Goal: Task Accomplishment & Management: Complete application form

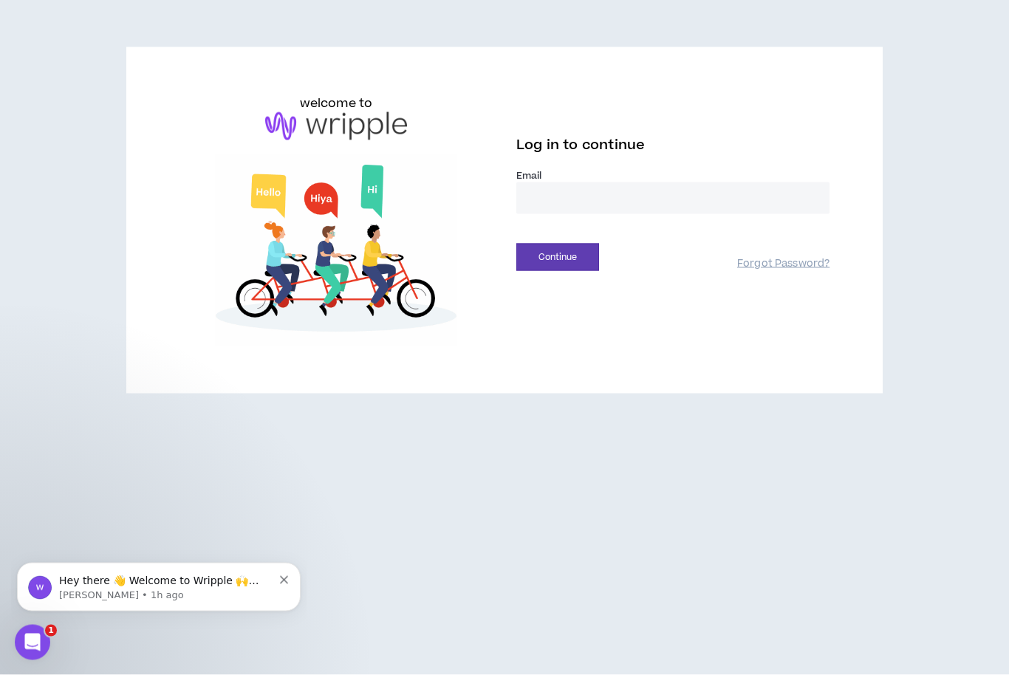
type input "**********"
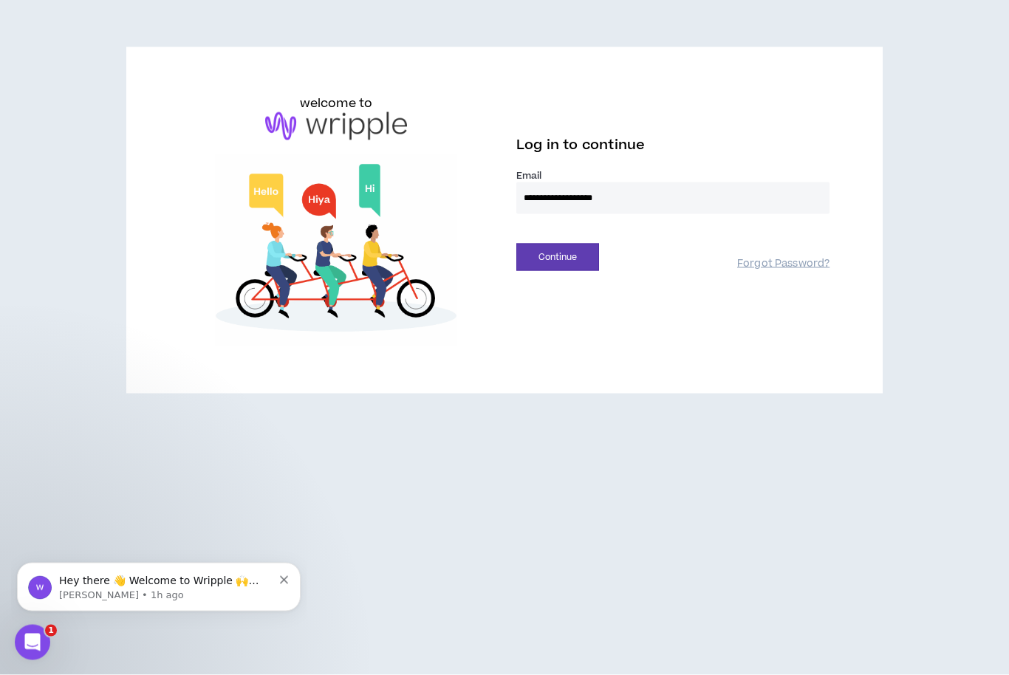
click at [558, 244] on button "Continue" at bounding box center [557, 257] width 83 height 27
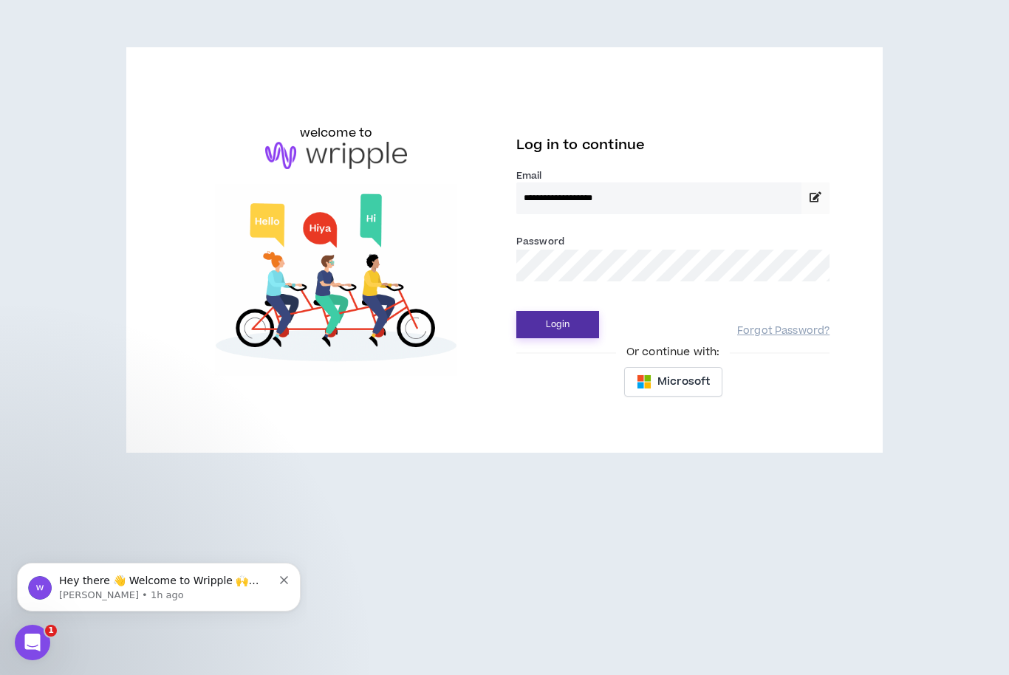
click at [557, 311] on button "Login" at bounding box center [557, 324] width 83 height 27
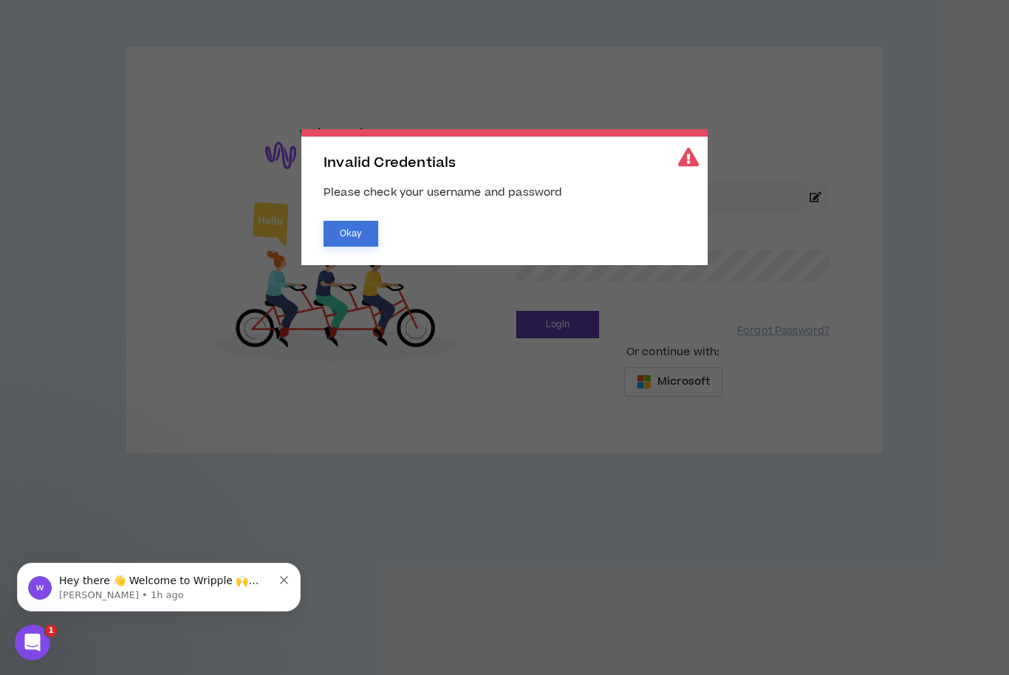
click at [358, 233] on button "Okay" at bounding box center [351, 234] width 55 height 26
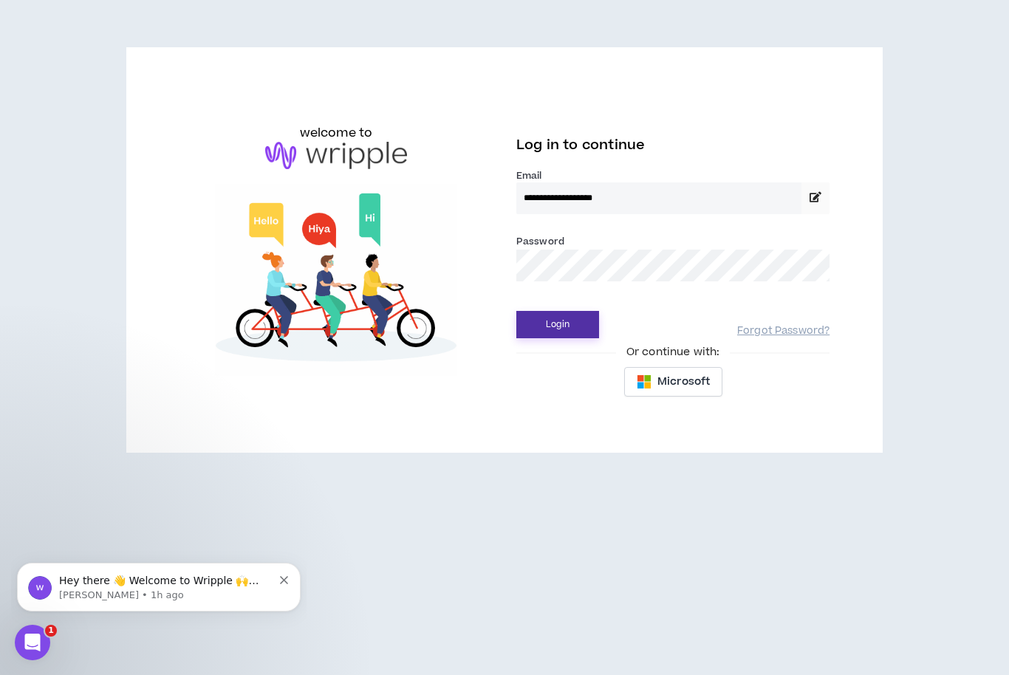
click at [567, 311] on button "Login" at bounding box center [557, 324] width 83 height 27
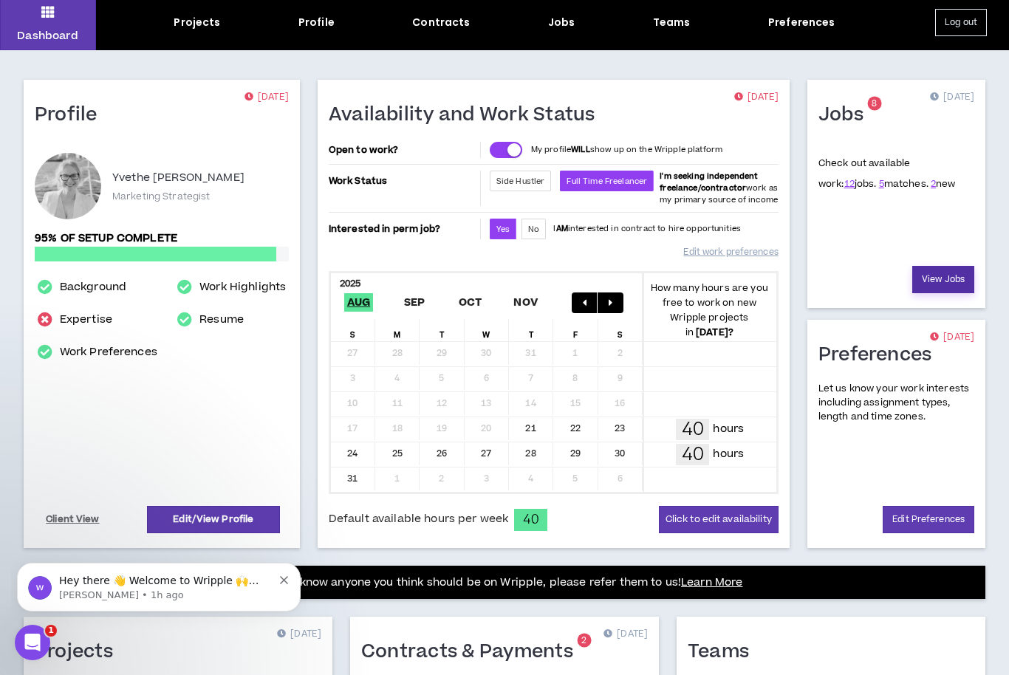
click at [953, 287] on link "View Jobs" at bounding box center [943, 279] width 62 height 27
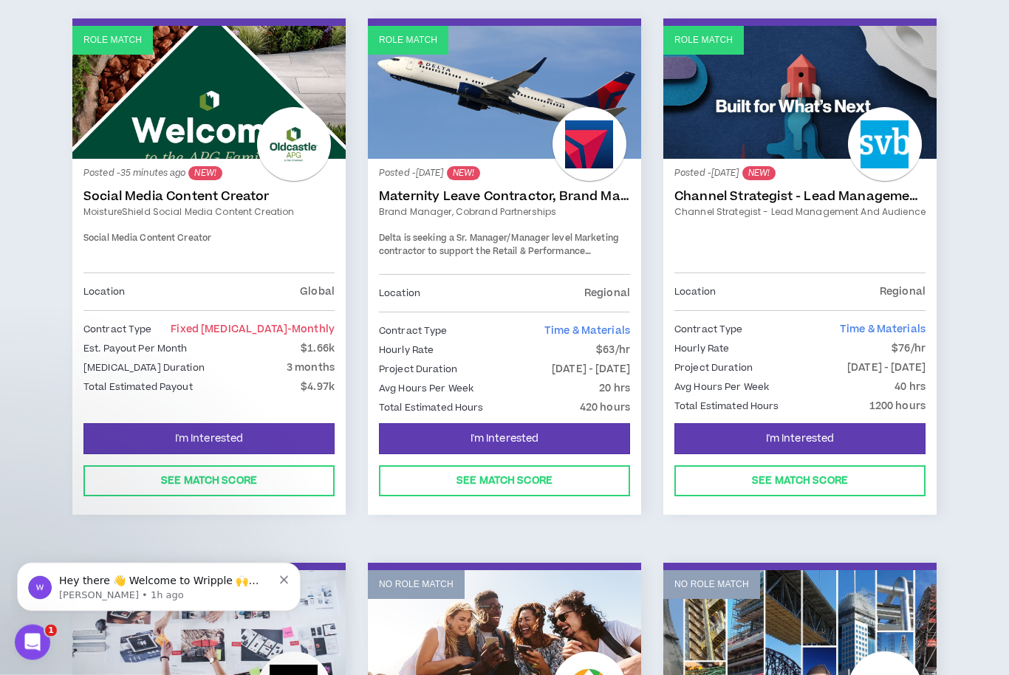
scroll to position [247, 0]
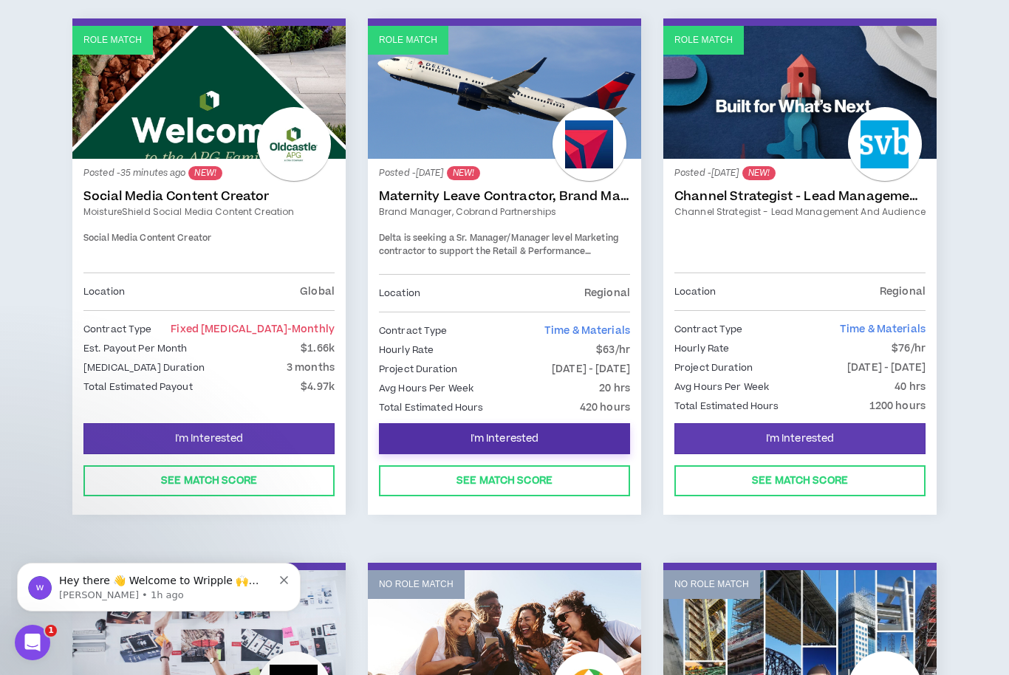
click at [561, 428] on button "I'm Interested" at bounding box center [504, 438] width 251 height 31
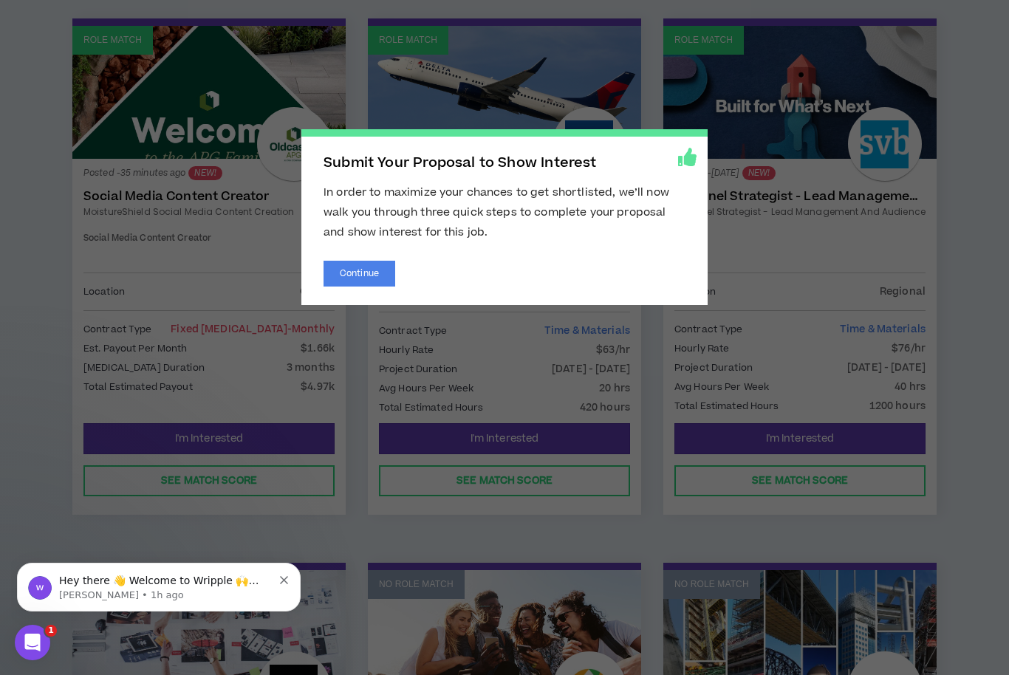
click at [978, 233] on span "Submit Your Proposal to Show Interest In order to maximize your chances to get …" at bounding box center [504, 337] width 1009 height 675
click at [374, 268] on button "Continue" at bounding box center [360, 274] width 72 height 26
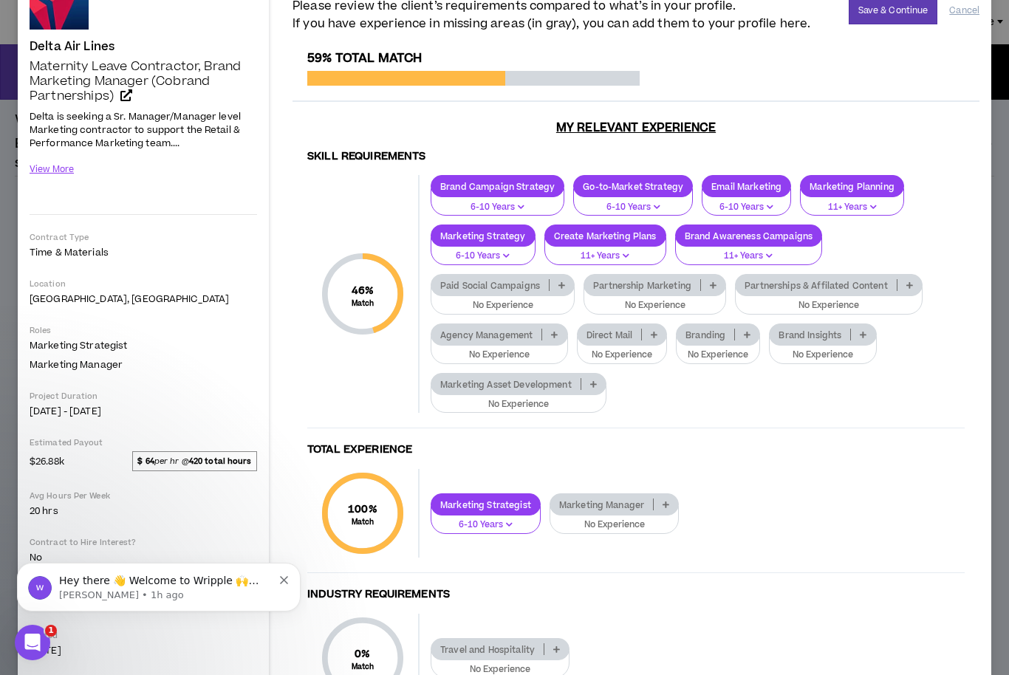
scroll to position [102, 0]
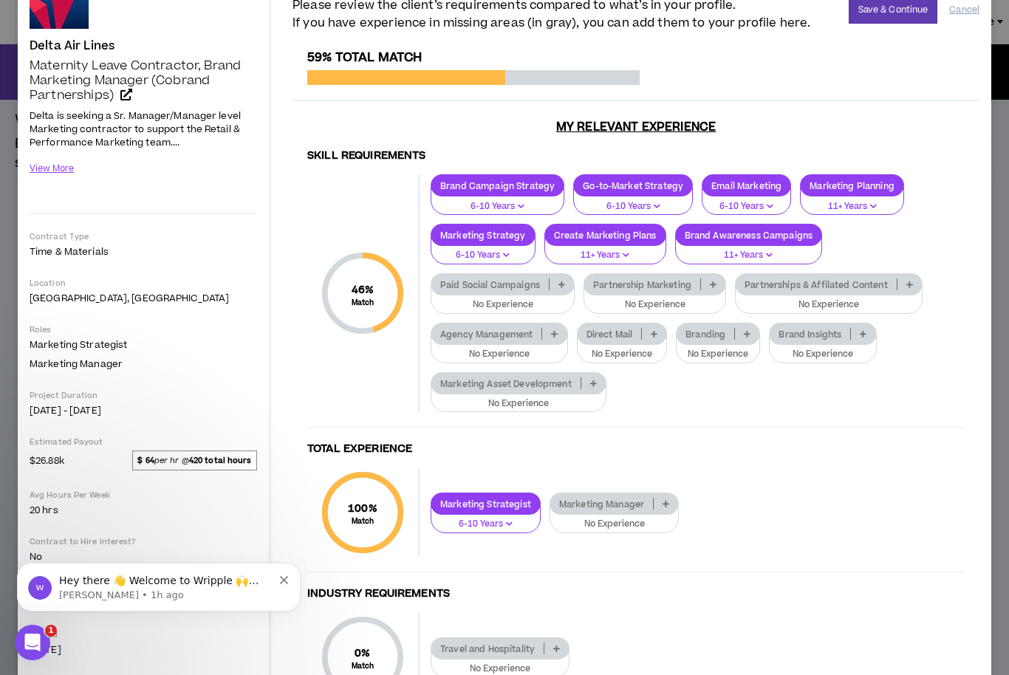
click at [550, 330] on p at bounding box center [554, 334] width 24 height 12
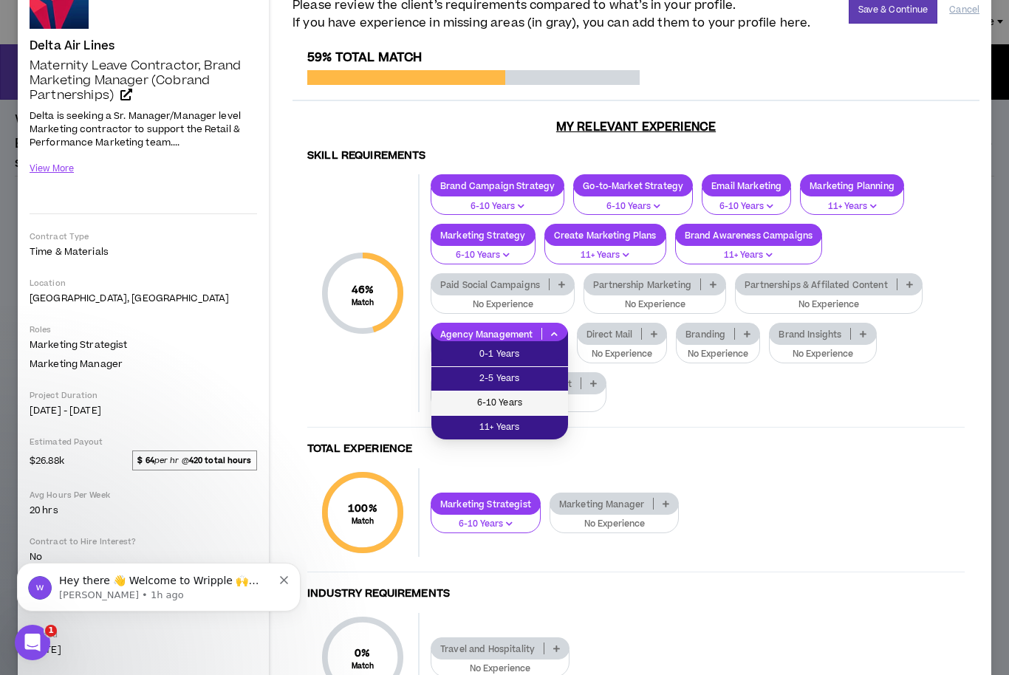
click at [544, 408] on span "6-10 Years" at bounding box center [499, 403] width 119 height 16
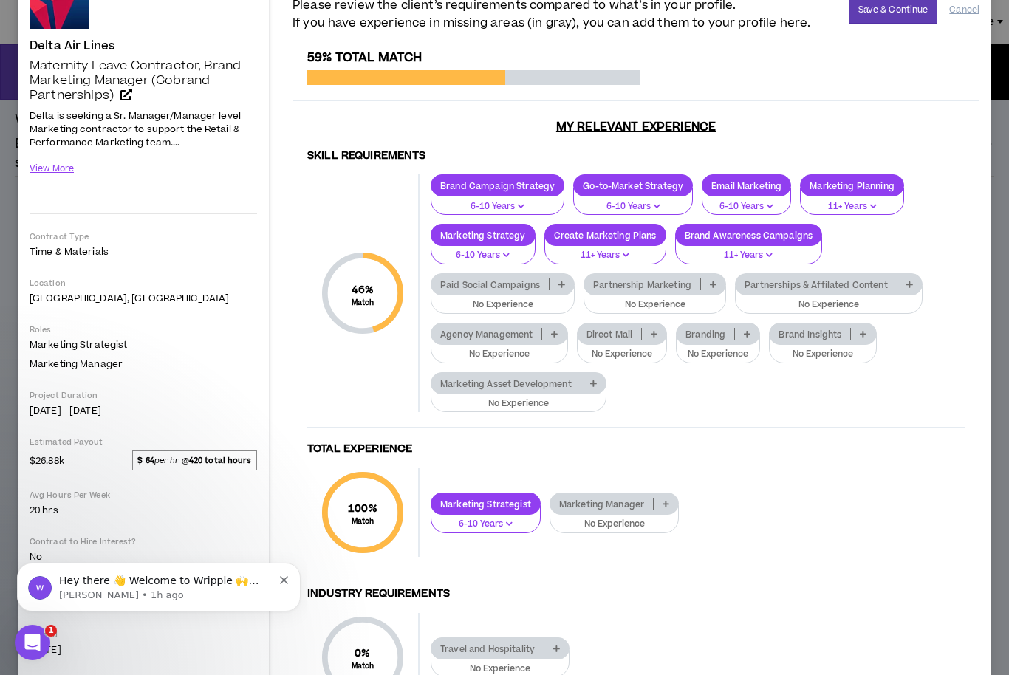
scroll to position [88, 0]
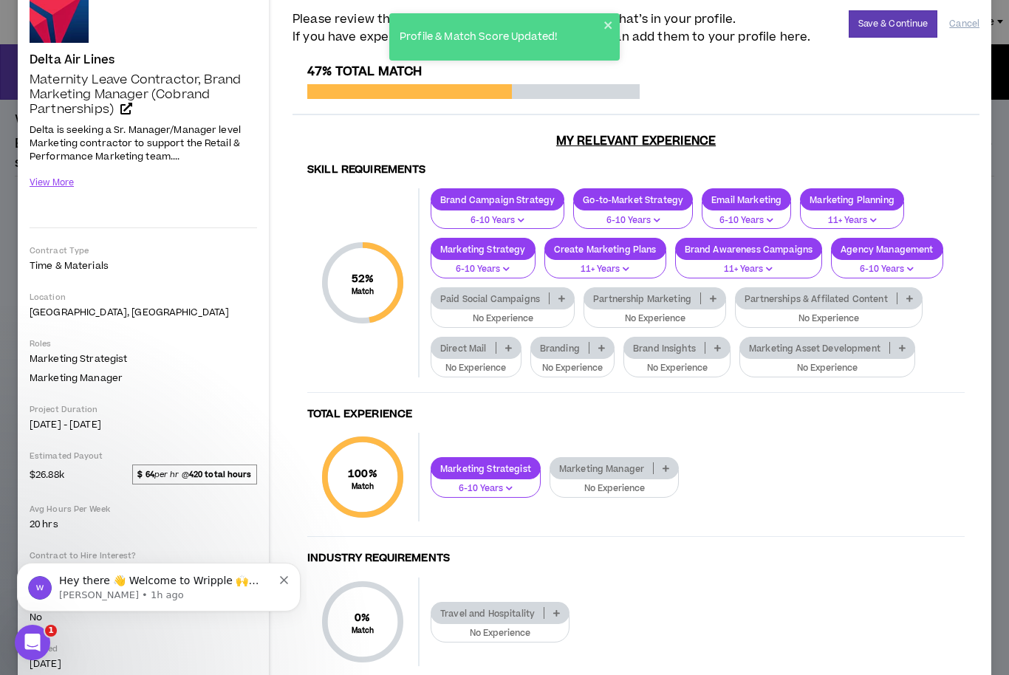
click at [595, 346] on p at bounding box center [601, 348] width 24 height 12
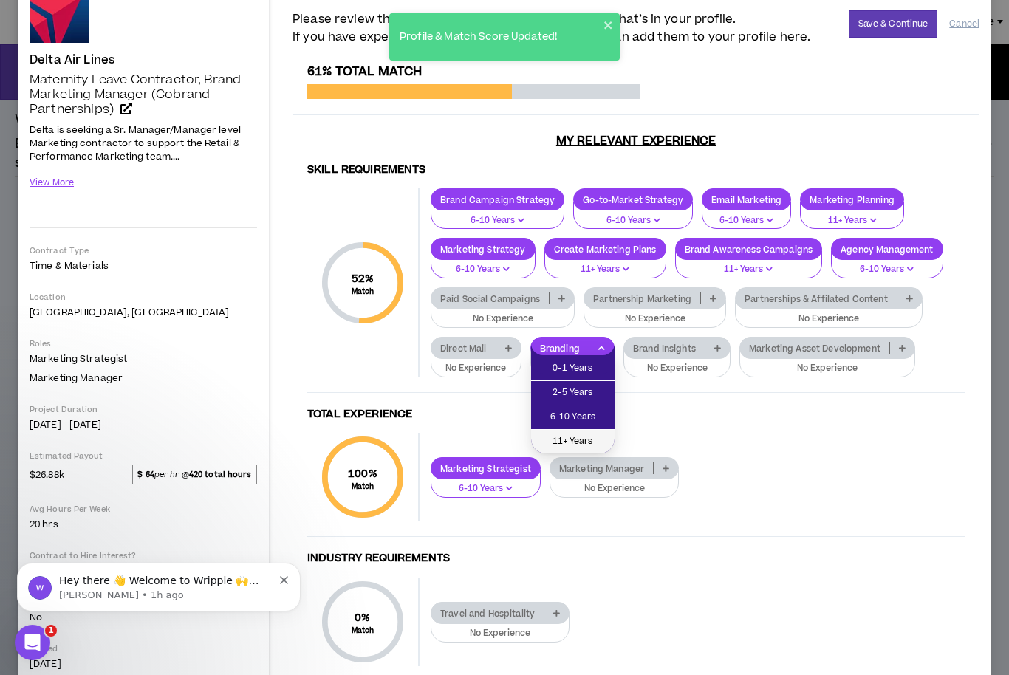
click at [588, 444] on span "11+ Years" at bounding box center [573, 442] width 66 height 16
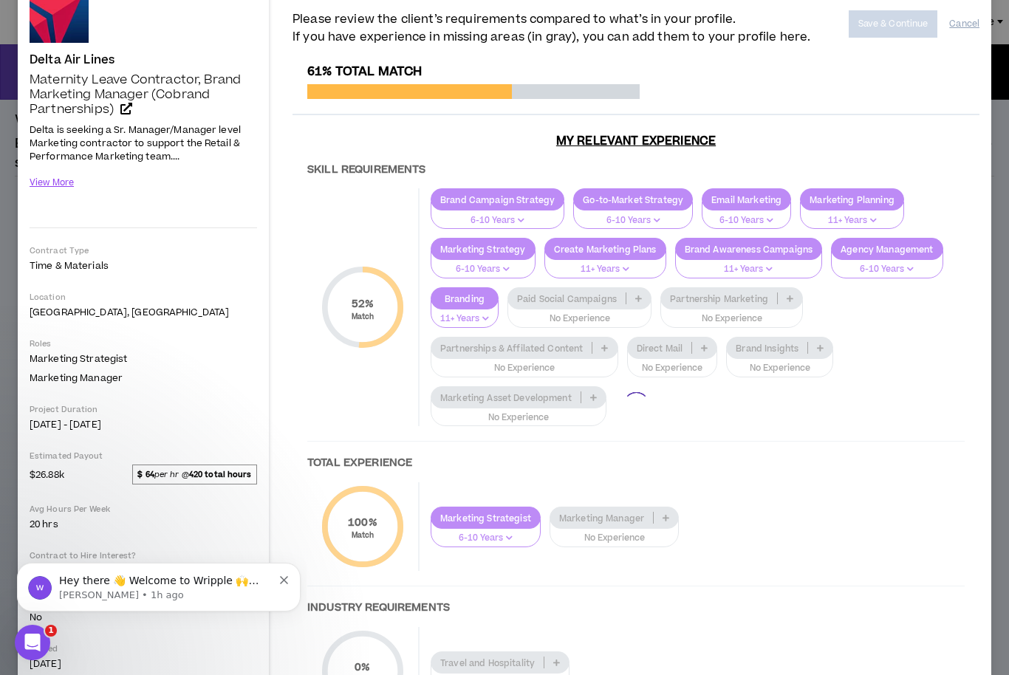
click at [928, 364] on div at bounding box center [636, 404] width 687 height 681
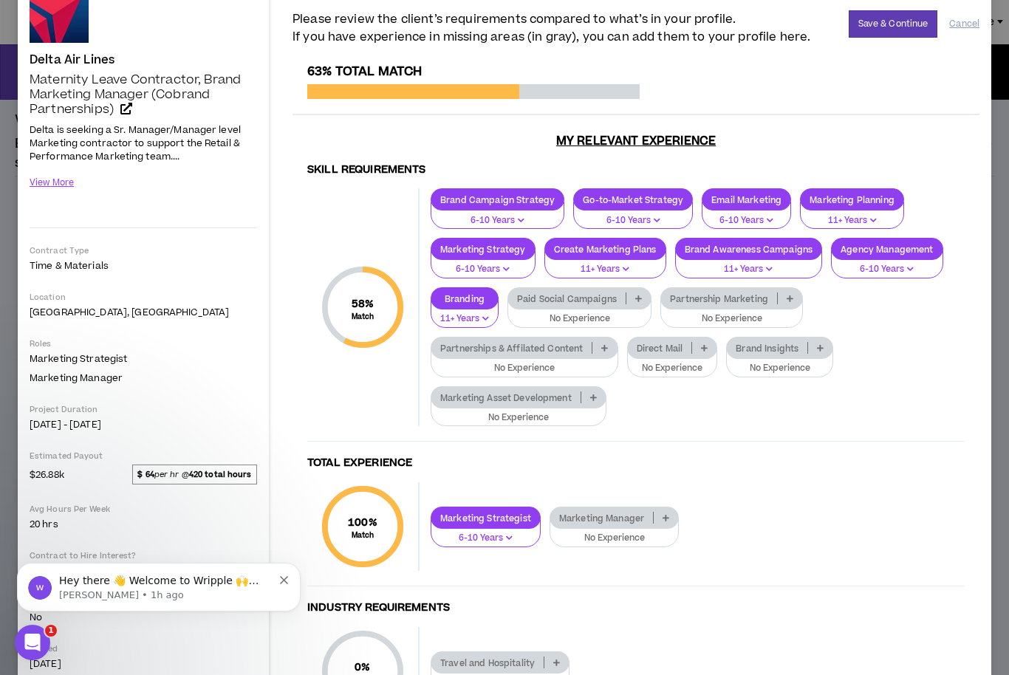
click at [634, 307] on div "Paid Social Campaigns" at bounding box center [579, 298] width 144 height 22
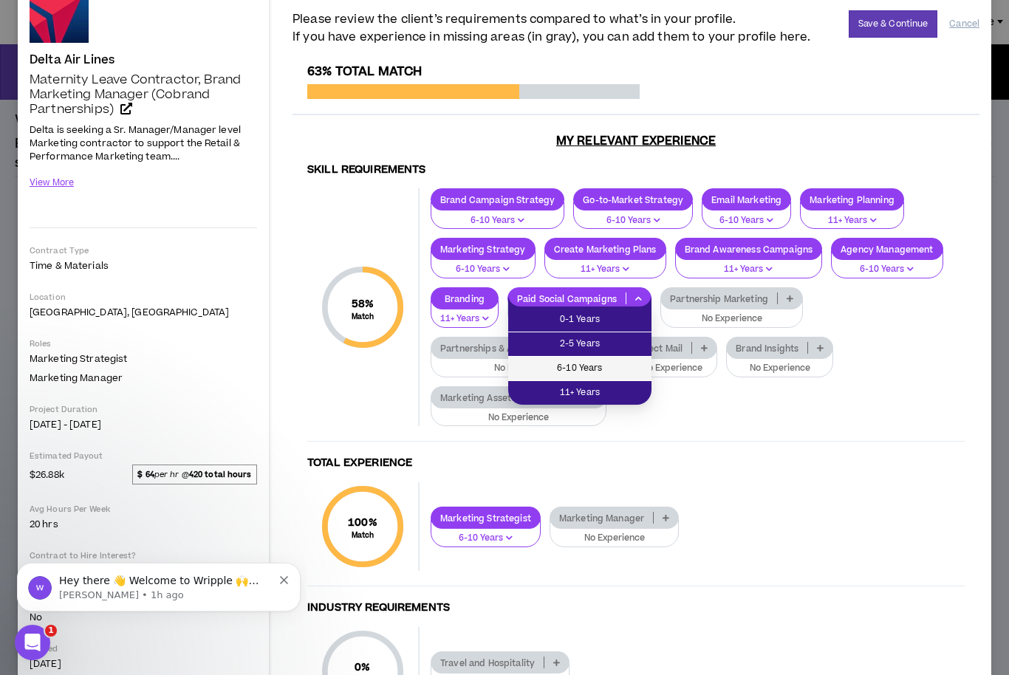
click at [615, 372] on span "6-10 Years" at bounding box center [580, 368] width 126 height 16
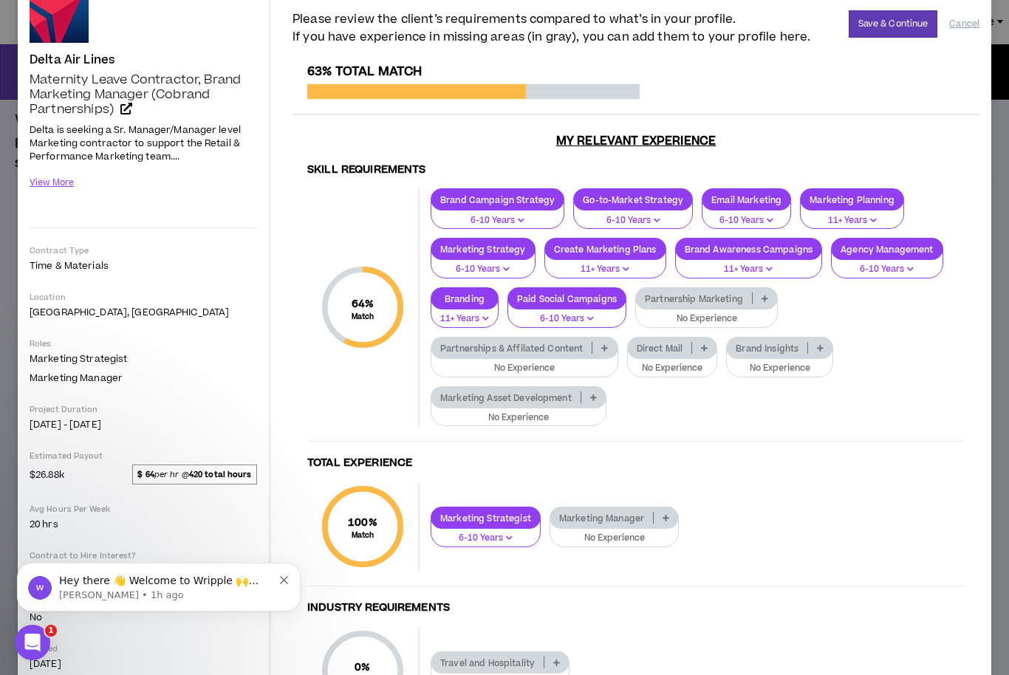
click at [697, 342] on p at bounding box center [704, 348] width 24 height 12
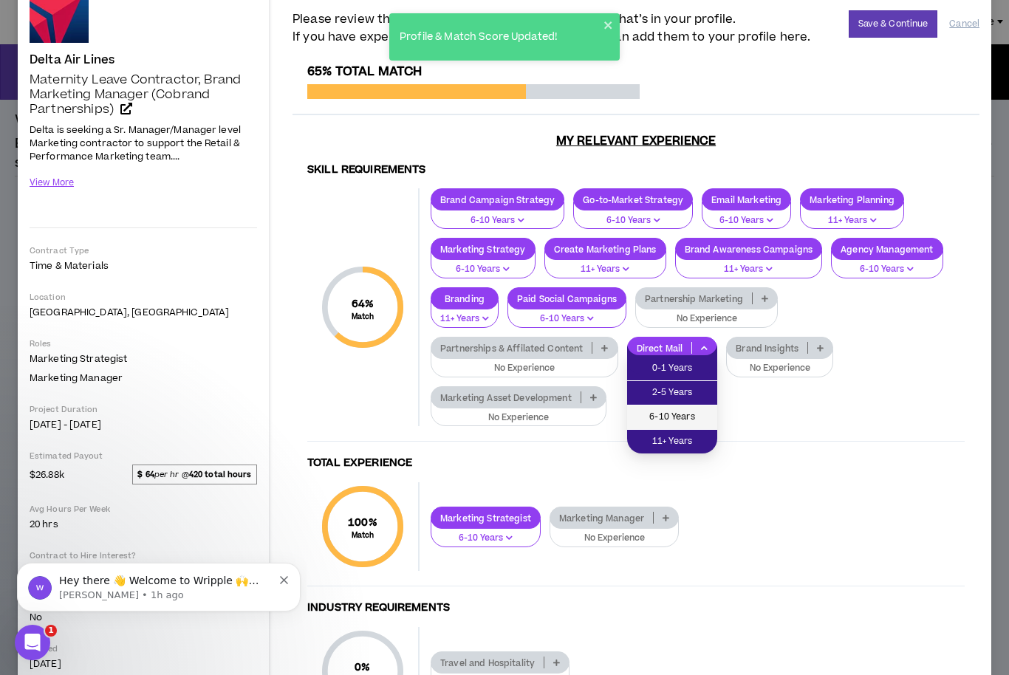
click at [685, 411] on span "6-10 Years" at bounding box center [672, 417] width 72 height 16
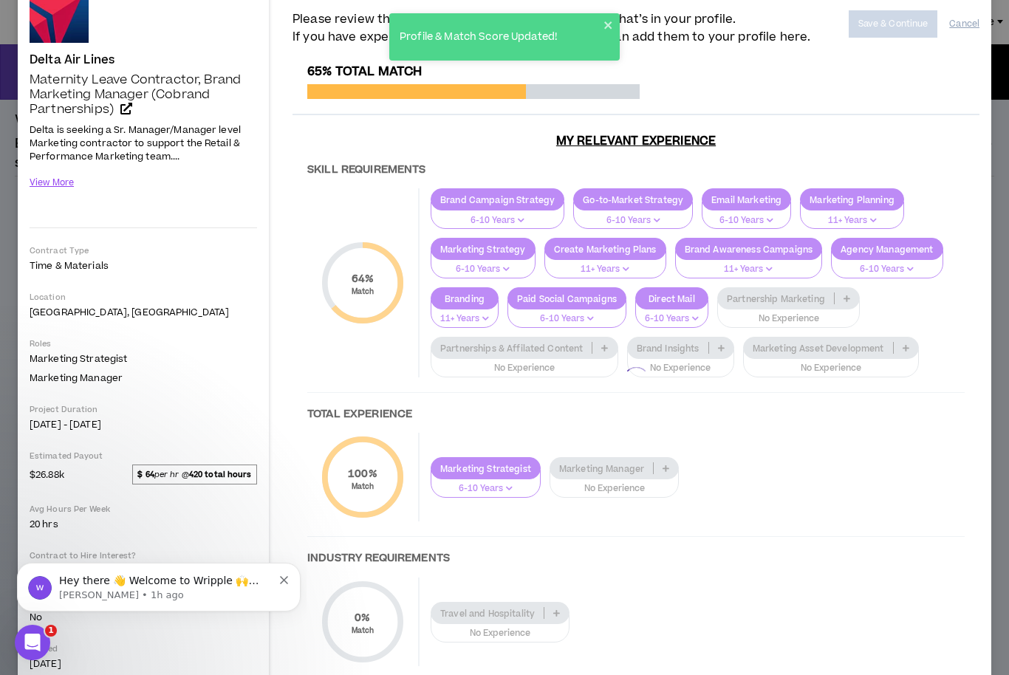
click at [844, 289] on div at bounding box center [636, 380] width 687 height 632
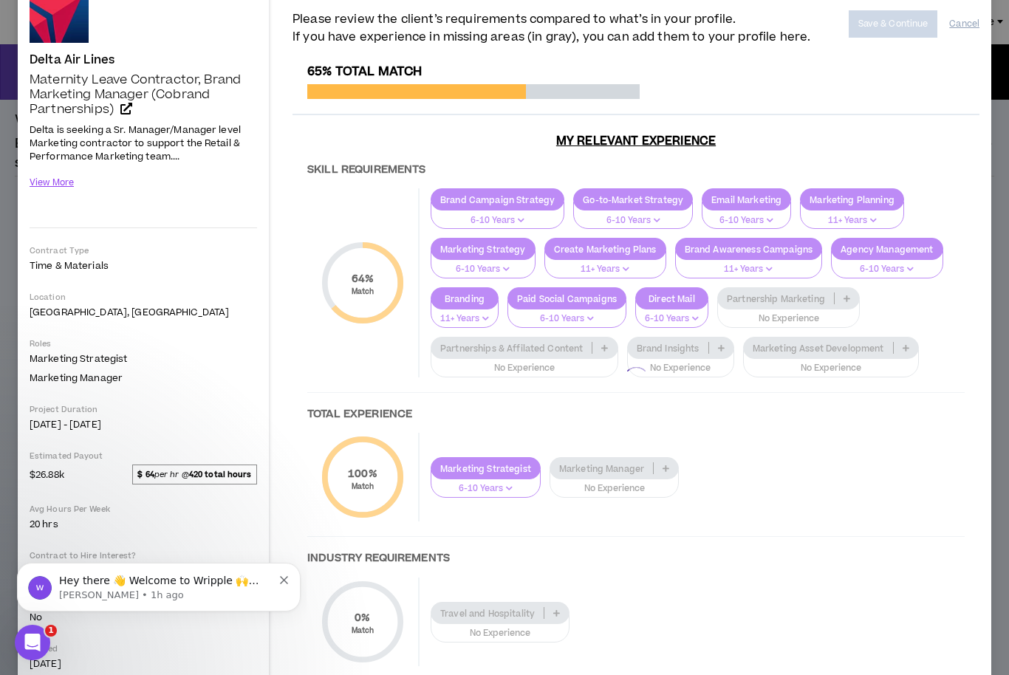
click at [852, 290] on div at bounding box center [636, 380] width 687 height 632
click at [837, 301] on div at bounding box center [636, 380] width 687 height 632
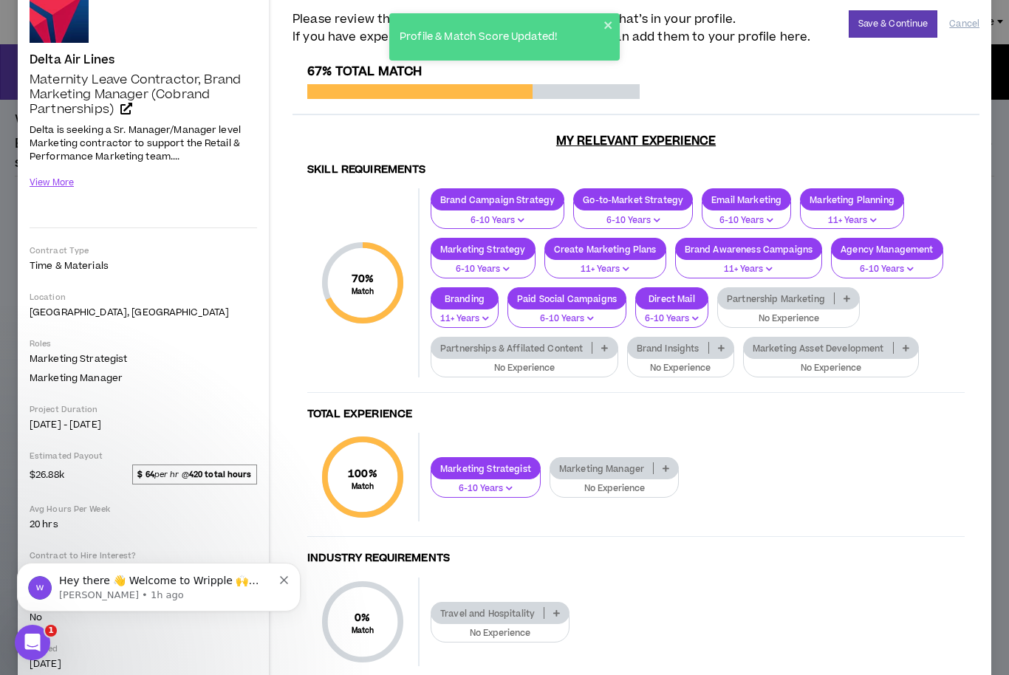
click at [842, 301] on p at bounding box center [847, 299] width 24 height 12
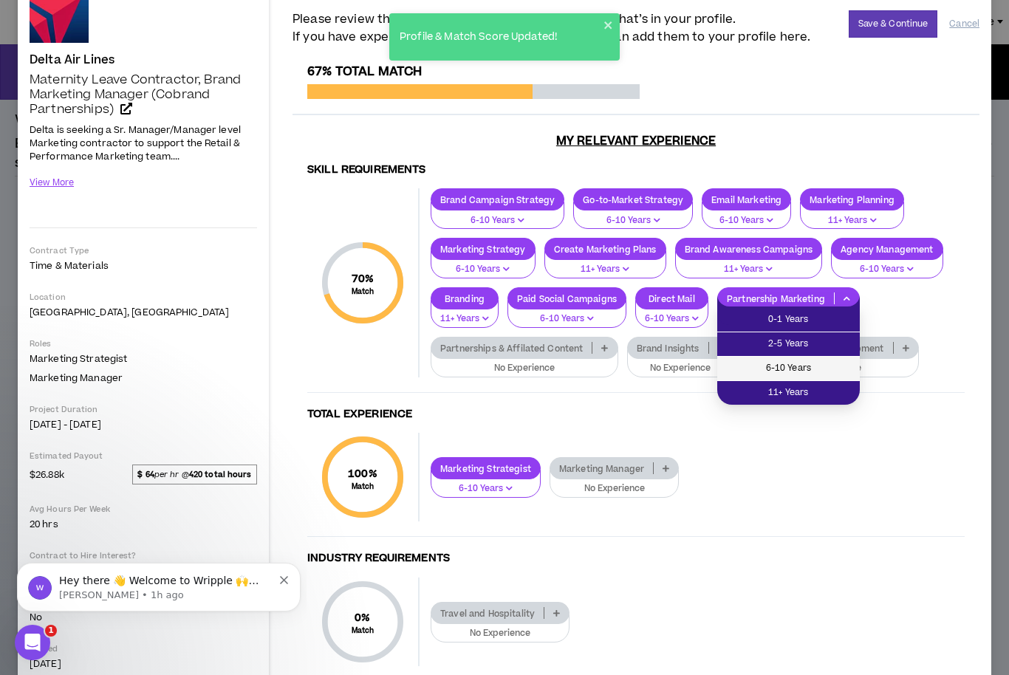
click at [814, 365] on span "6-10 Years" at bounding box center [788, 368] width 125 height 16
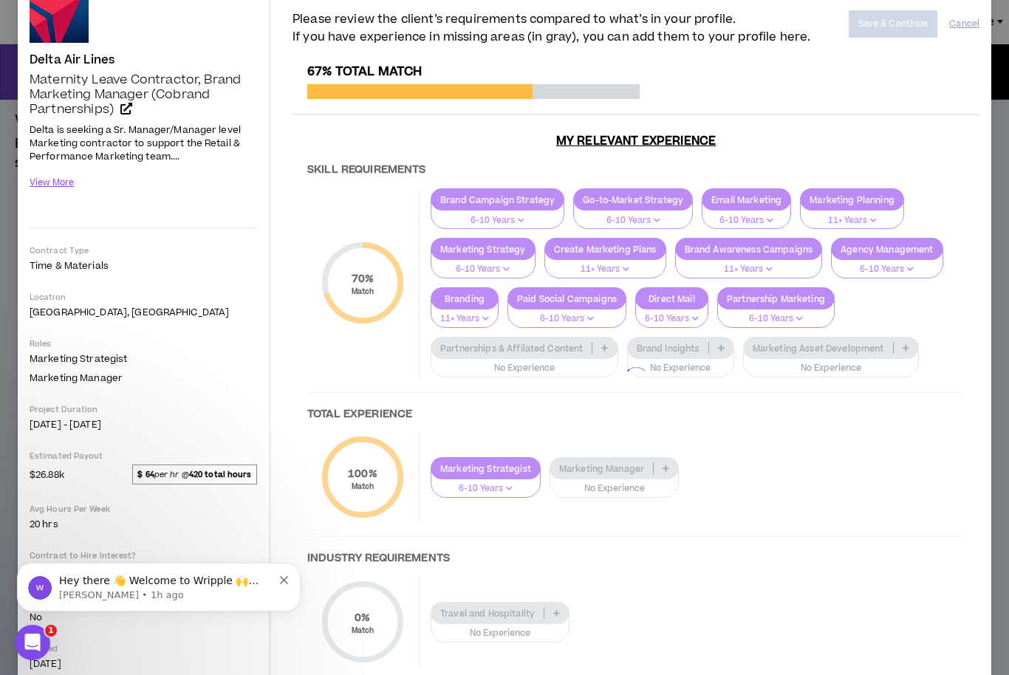
click at [936, 386] on div at bounding box center [636, 380] width 687 height 632
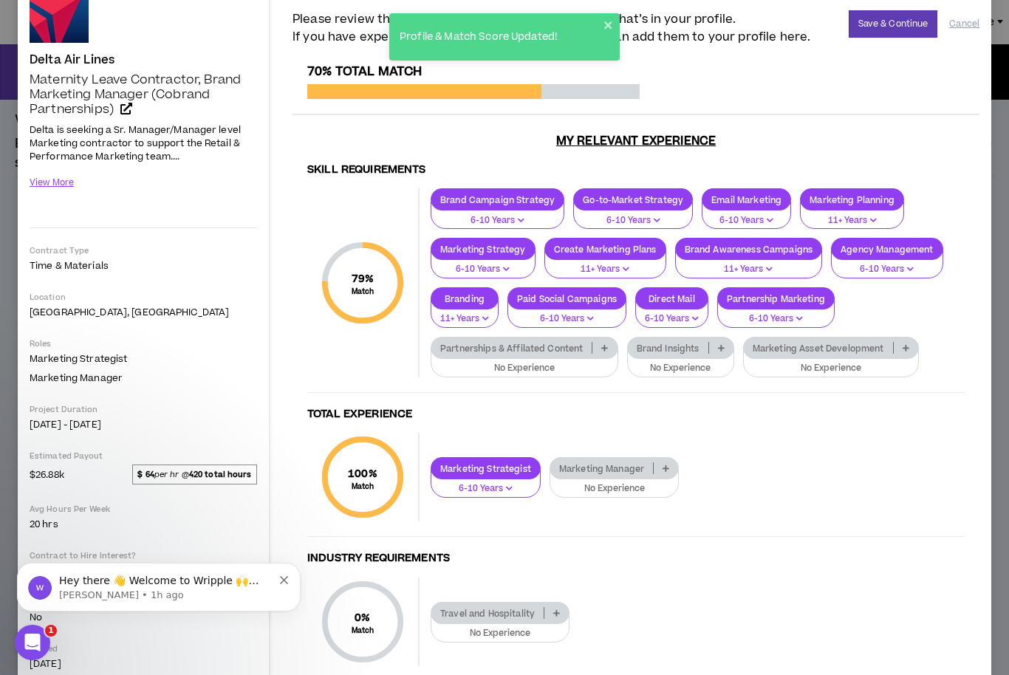
click at [701, 346] on p "Brand Insights" at bounding box center [668, 348] width 81 height 11
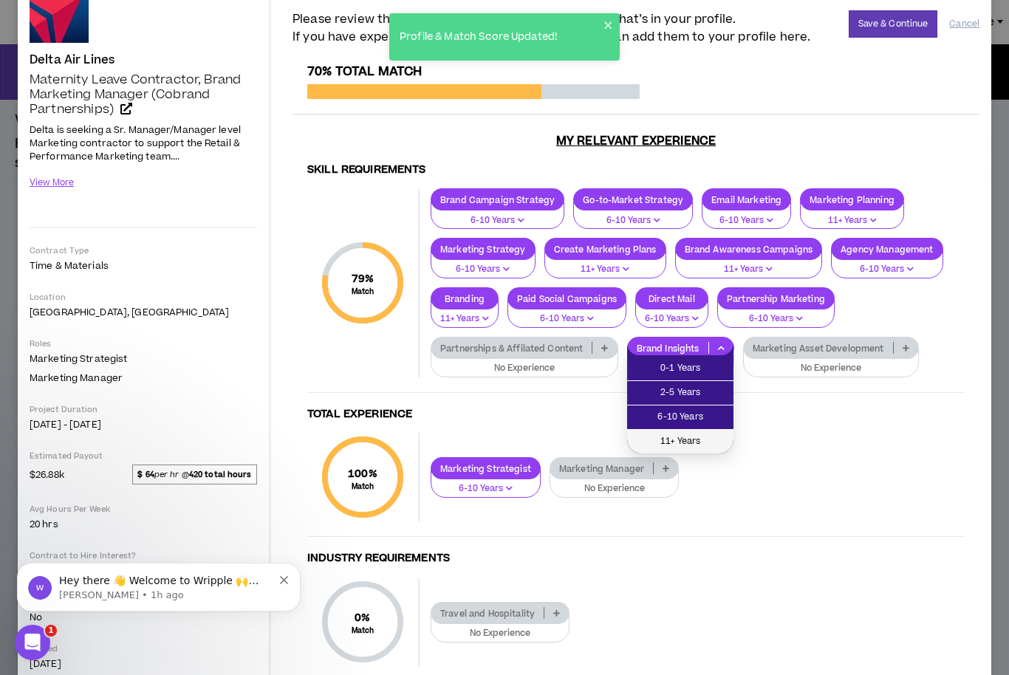
click at [699, 442] on span "11+ Years" at bounding box center [680, 442] width 89 height 16
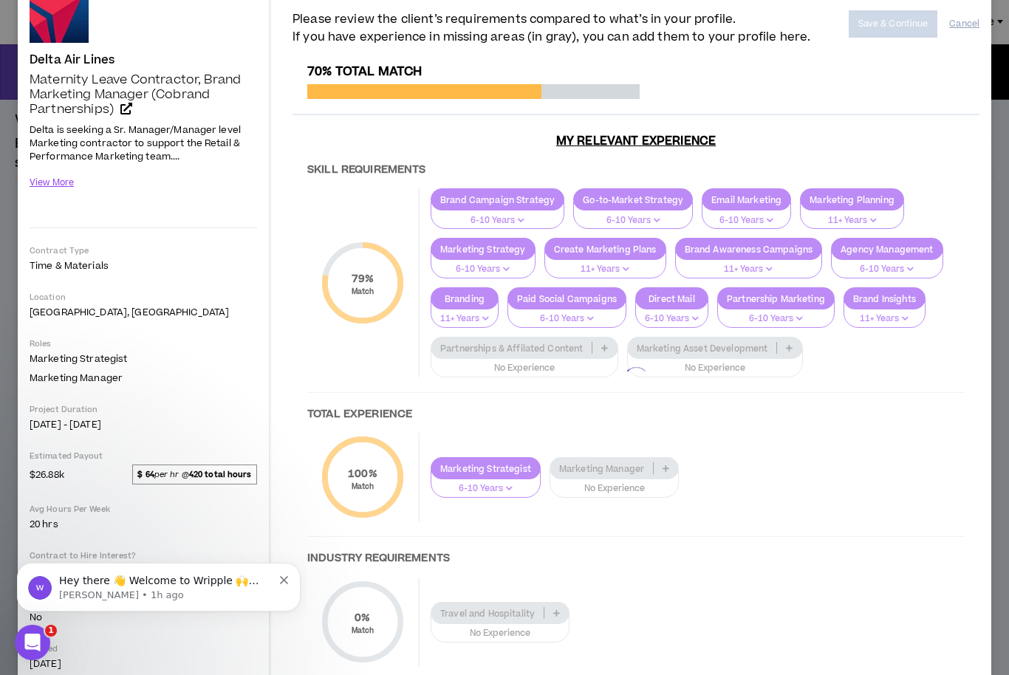
click at [598, 345] on div at bounding box center [636, 380] width 687 height 632
click at [595, 343] on div at bounding box center [636, 380] width 687 height 632
click at [594, 339] on div at bounding box center [636, 380] width 687 height 632
click at [592, 346] on div at bounding box center [592, 348] width 1 height 12
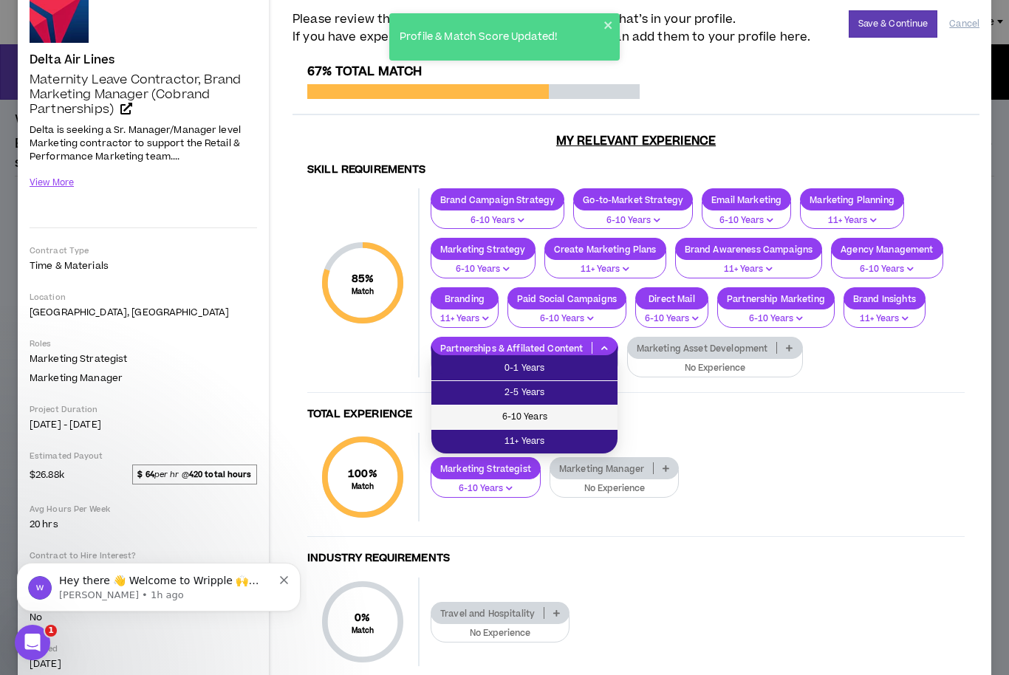
click at [571, 417] on span "6-10 Years" at bounding box center [524, 417] width 168 height 16
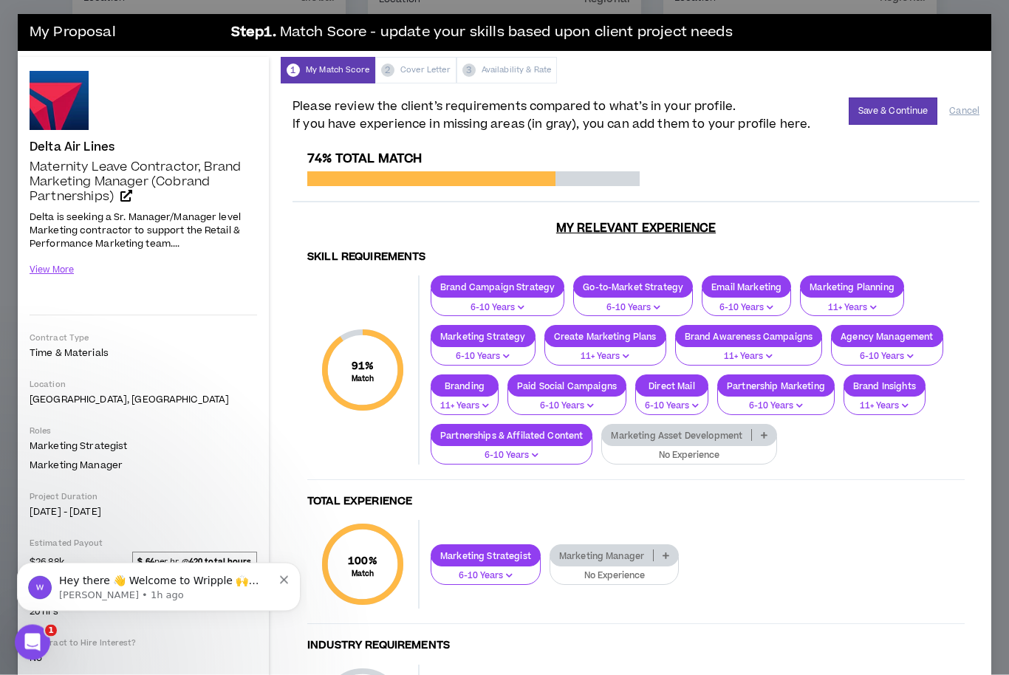
scroll to position [541, 0]
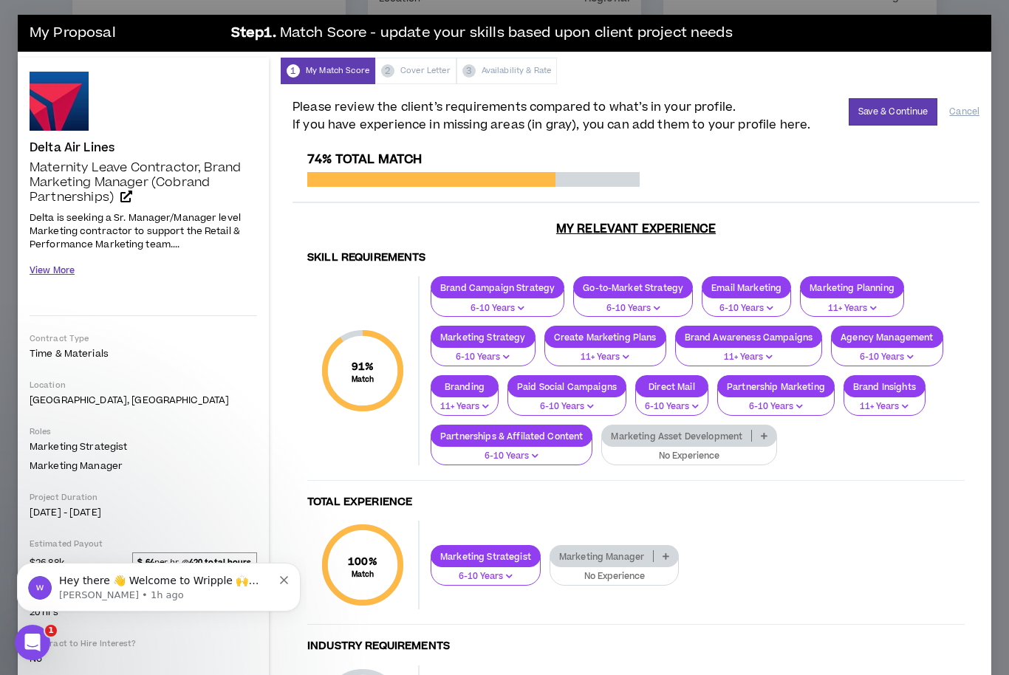
click at [49, 276] on button "View More" at bounding box center [52, 271] width 45 height 26
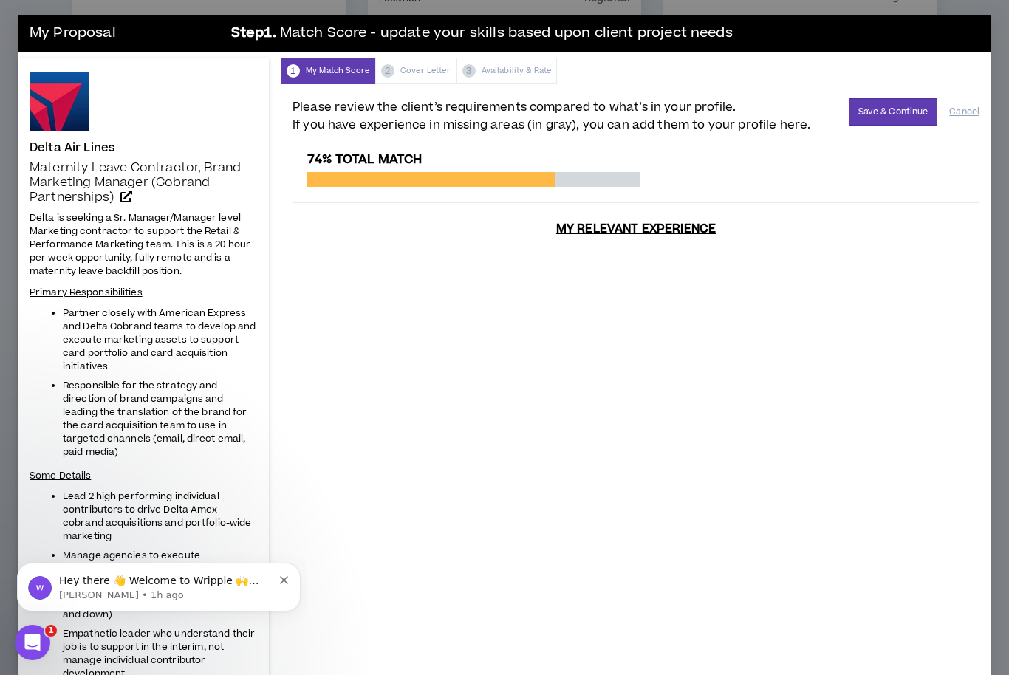
scroll to position [0, 0]
click at [5, 78] on div "My Proposal Step 1 . Match Score - update your skills based upon client project…" at bounding box center [504, 337] width 1009 height 675
click at [974, 115] on button "Cancel" at bounding box center [964, 112] width 30 height 26
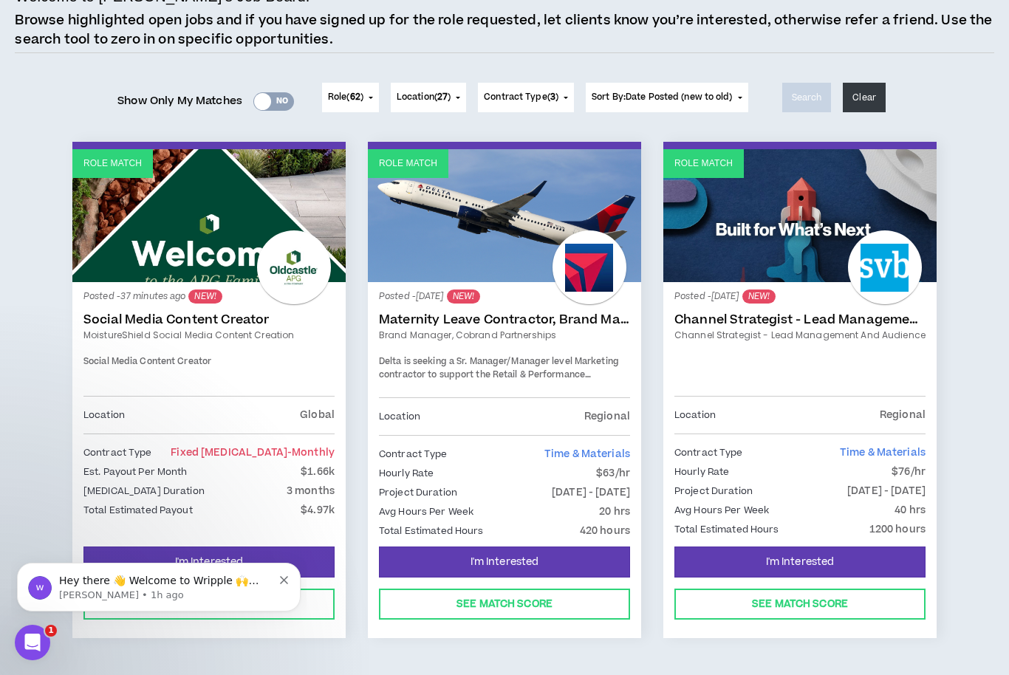
scroll to position [123, 0]
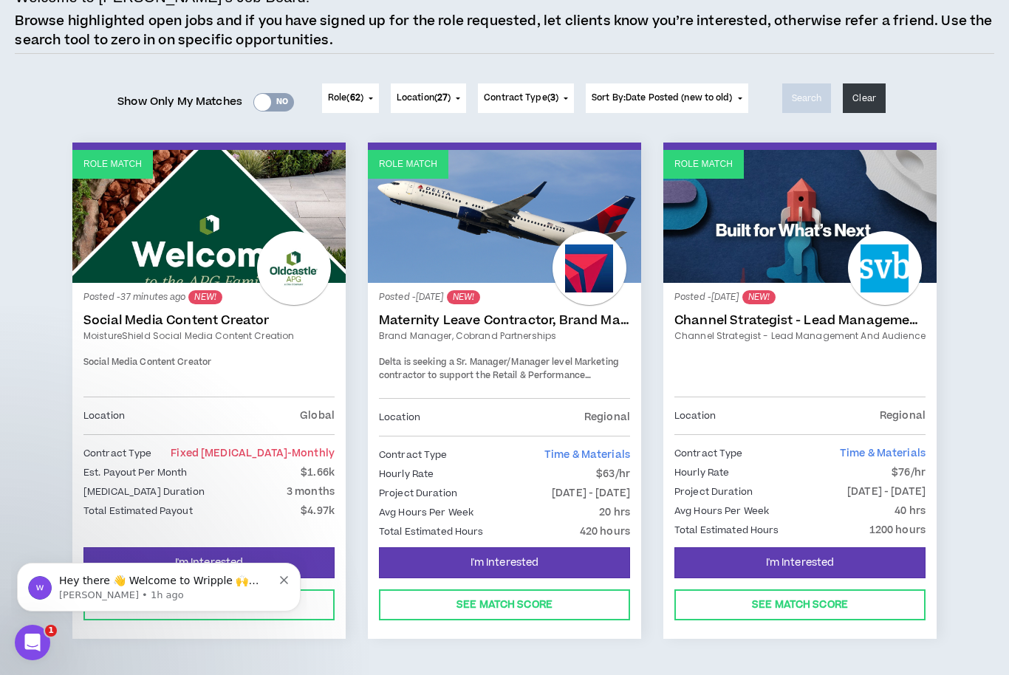
click at [175, 322] on link "Social Media Content Creator" at bounding box center [208, 320] width 251 height 15
